Goal: Complete application form

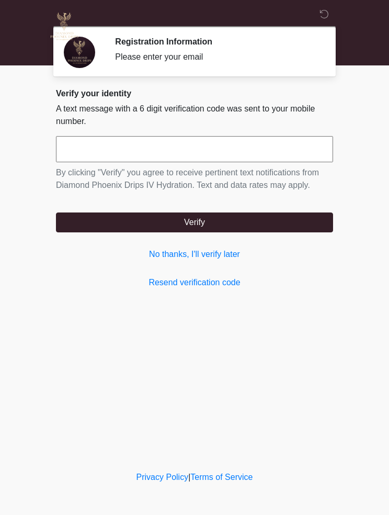
click at [85, 151] on input "text" at bounding box center [194, 149] width 277 height 26
type input "******"
click at [115, 213] on button "Verify" at bounding box center [194, 223] width 277 height 20
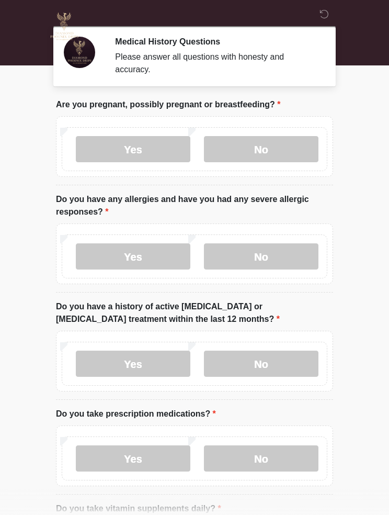
click at [239, 151] on label "No" at bounding box center [261, 149] width 115 height 26
click at [287, 234] on div "Yes No" at bounding box center [195, 256] width 266 height 44
click at [297, 252] on label "No" at bounding box center [261, 256] width 115 height 26
click at [291, 359] on label "No" at bounding box center [261, 364] width 115 height 26
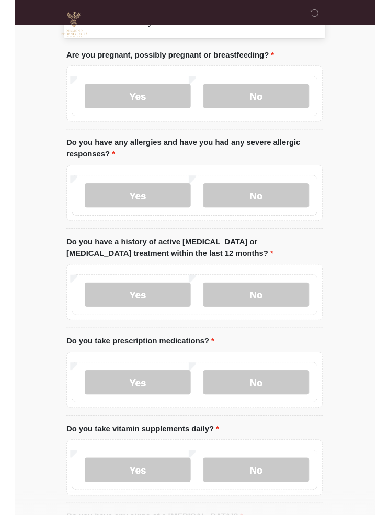
scroll to position [87, 0]
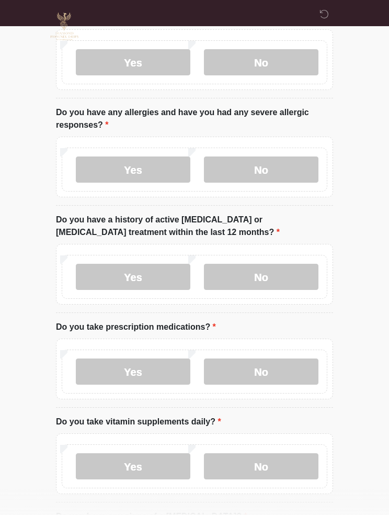
click at [291, 371] on label "No" at bounding box center [261, 372] width 115 height 26
click at [92, 367] on label "Yes" at bounding box center [133, 372] width 115 height 26
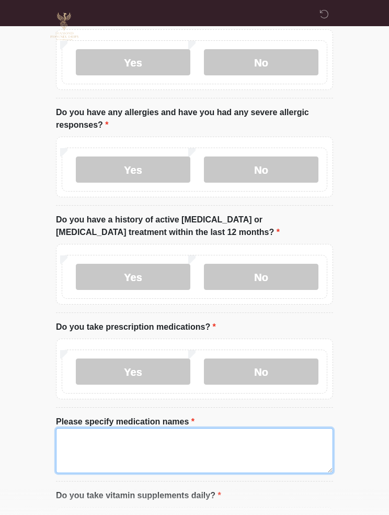
click at [95, 430] on textarea "Please specify medication names" at bounding box center [194, 450] width 277 height 45
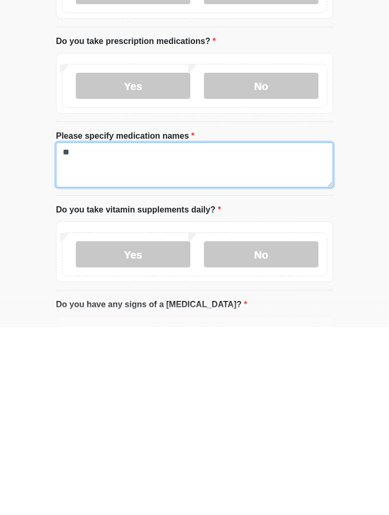
type textarea "*"
type textarea "**********"
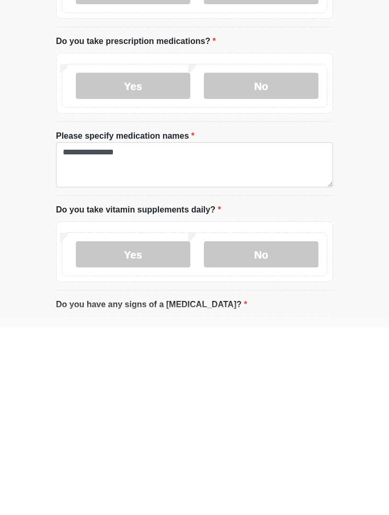
click at [235, 429] on label "No" at bounding box center [261, 442] width 115 height 26
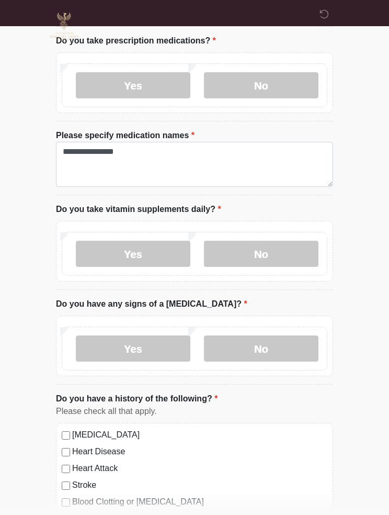
click at [293, 341] on label "No" at bounding box center [261, 349] width 115 height 26
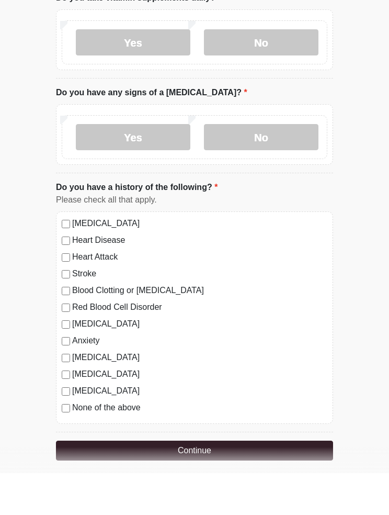
scroll to position [585, 0]
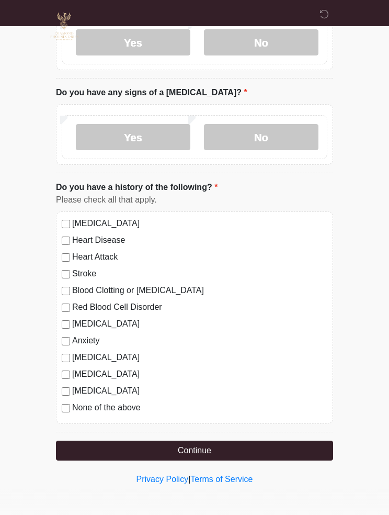
click at [85, 455] on button "Continue" at bounding box center [194, 451] width 277 height 20
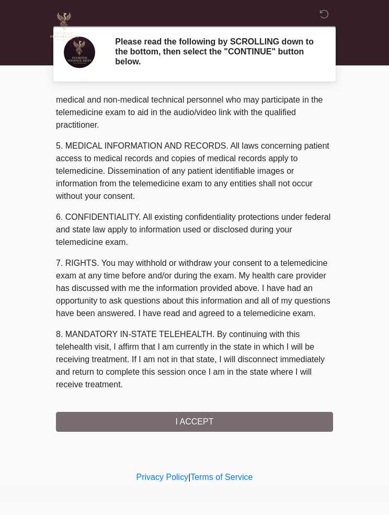
scroll to position [314, 0]
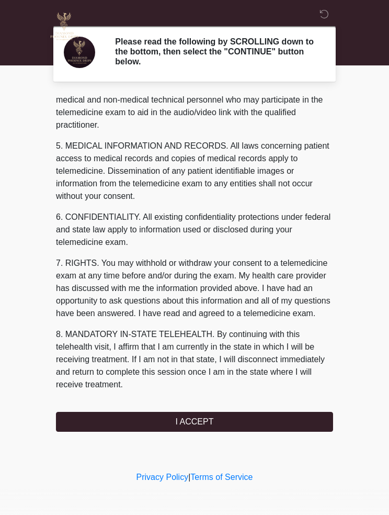
click at [95, 422] on button "I ACCEPT" at bounding box center [194, 422] width 277 height 20
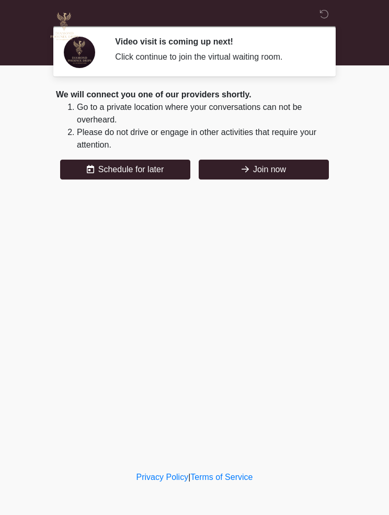
click at [239, 165] on button "Join now" at bounding box center [264, 170] width 130 height 20
